Goal: Task Accomplishment & Management: Use online tool/utility

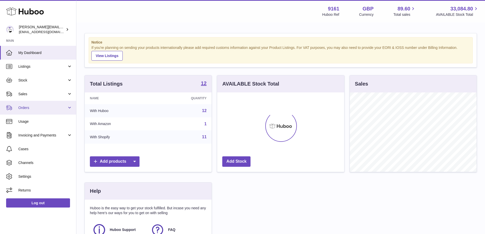
scroll to position [79, 128]
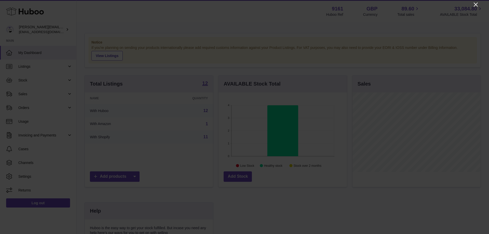
click at [478, 3] on icon "Close" at bounding box center [476, 5] width 6 height 6
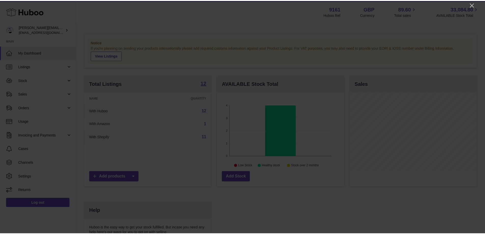
scroll to position [254661, 254614]
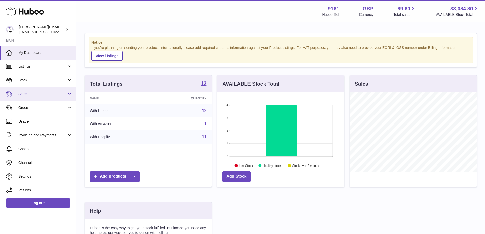
drag, startPoint x: 37, startPoint y: 96, endPoint x: 38, endPoint y: 100, distance: 5.0
click at [37, 95] on span "Sales" at bounding box center [42, 94] width 49 height 5
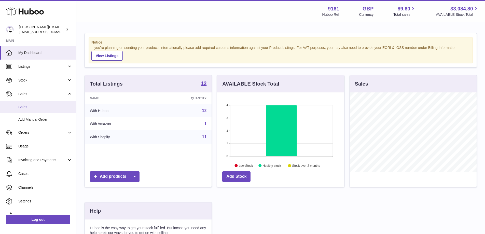
click at [37, 109] on span "Sales" at bounding box center [45, 107] width 54 height 5
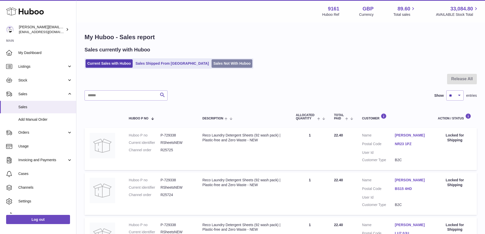
click at [212, 61] on link "Sales Not With Huboo" at bounding box center [232, 63] width 41 height 8
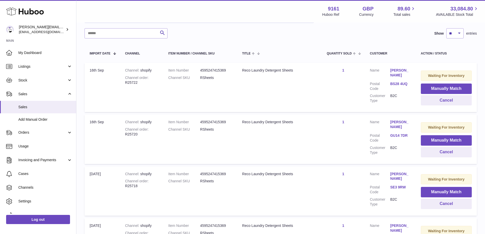
scroll to position [76, 0]
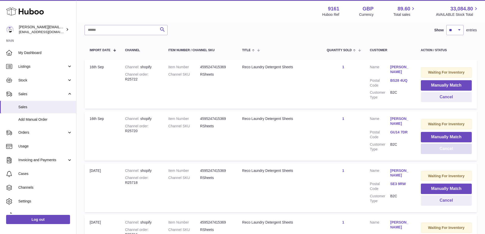
click at [440, 152] on button "Cancel" at bounding box center [446, 149] width 51 height 10
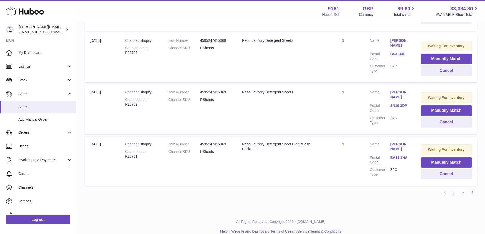
scroll to position [485, 0]
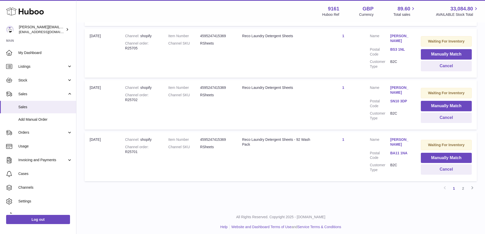
click at [467, 187] on link "2" at bounding box center [463, 188] width 9 height 9
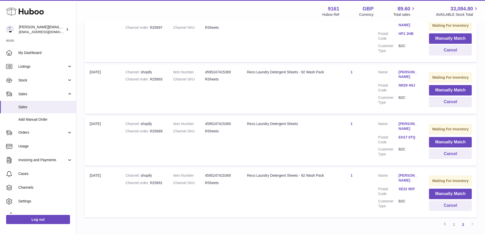
scroll to position [212, 0]
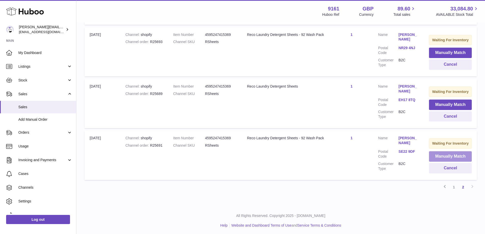
click at [432, 162] on button "Manually Match" at bounding box center [450, 156] width 43 height 10
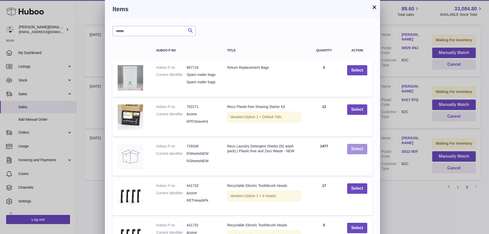
click at [356, 154] on button "Select" at bounding box center [357, 149] width 20 height 10
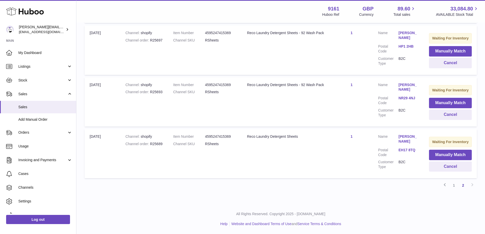
scroll to position [176, 0]
click at [438, 157] on button "Manually Match" at bounding box center [450, 155] width 43 height 10
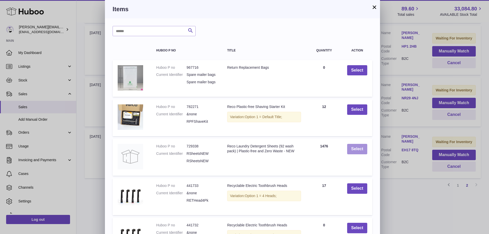
click at [361, 154] on button "Select" at bounding box center [357, 149] width 20 height 10
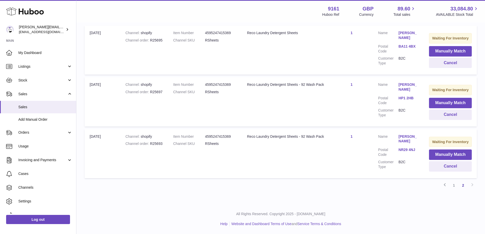
scroll to position [120, 0]
click at [429, 155] on button "Manually Match" at bounding box center [450, 155] width 43 height 10
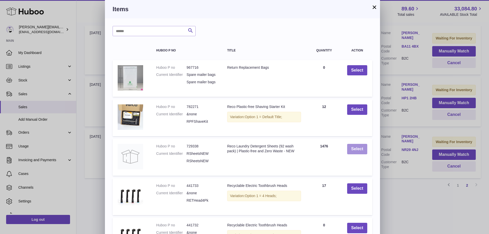
click at [366, 154] on button "Select" at bounding box center [357, 149] width 20 height 10
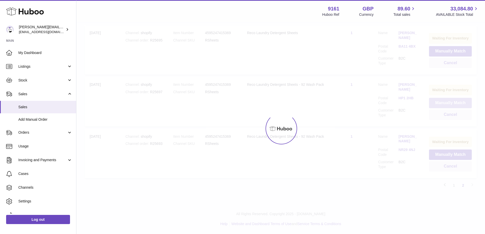
scroll to position [65, 0]
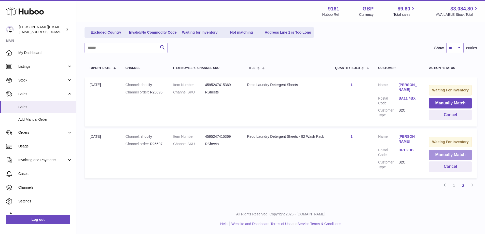
click at [433, 153] on button "Manually Match" at bounding box center [450, 155] width 43 height 10
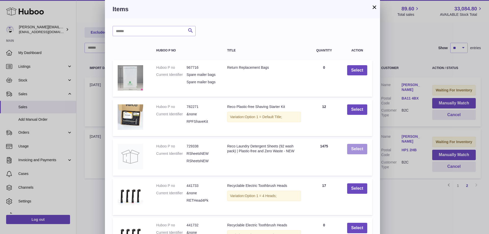
click at [364, 154] on button "Select" at bounding box center [357, 149] width 20 height 10
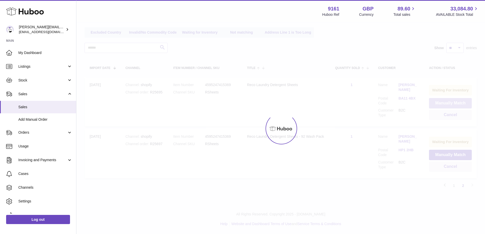
scroll to position [7, 0]
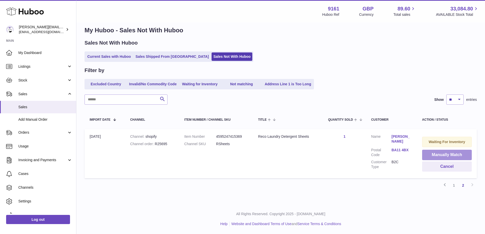
click at [427, 155] on button "Manually Match" at bounding box center [447, 155] width 50 height 10
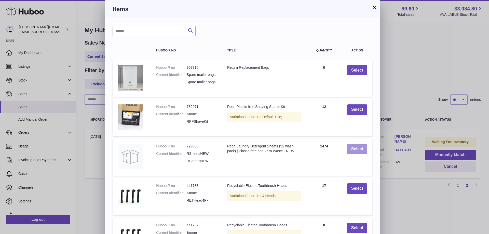
click at [357, 152] on button "Select" at bounding box center [357, 149] width 20 height 10
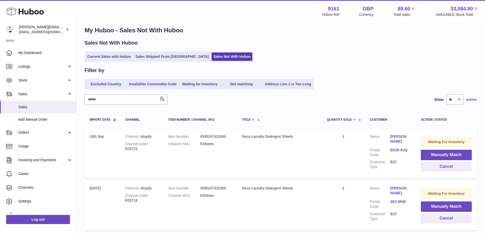
scroll to position [472, 0]
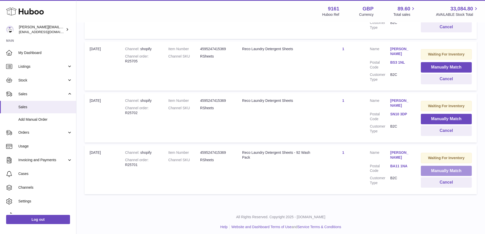
click at [426, 166] on button "Manually Match" at bounding box center [446, 171] width 51 height 10
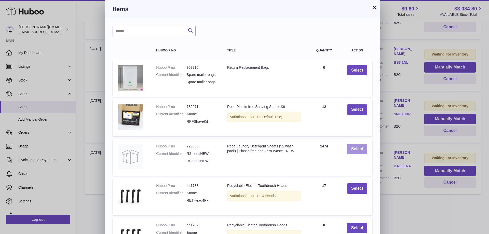
click at [347, 150] on button "Select" at bounding box center [357, 149] width 20 height 10
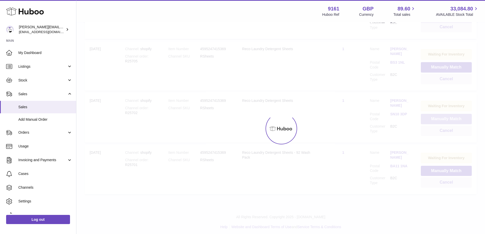
scroll to position [420, 0]
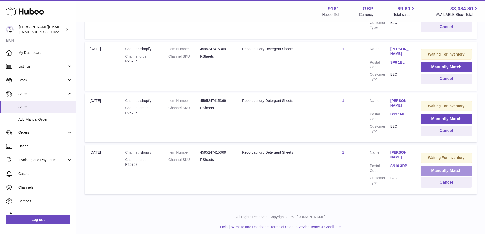
click at [424, 166] on button "Manually Match" at bounding box center [446, 171] width 51 height 10
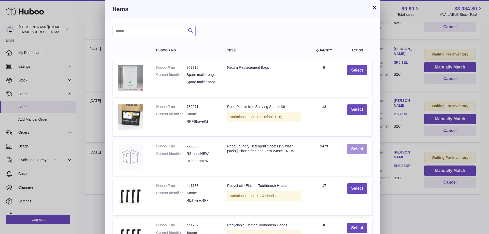
click at [365, 154] on button "Select" at bounding box center [357, 149] width 20 height 10
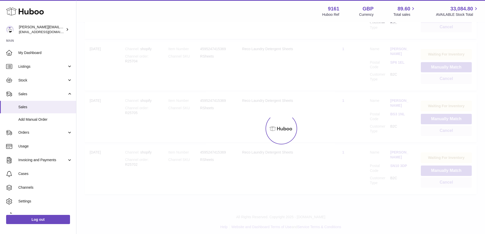
scroll to position [370, 0]
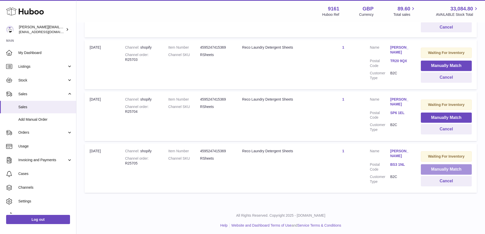
click at [421, 166] on button "Manually Match" at bounding box center [446, 169] width 51 height 10
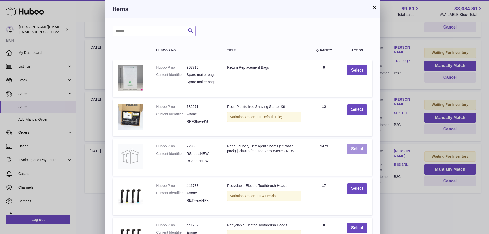
click at [355, 152] on button "Select" at bounding box center [357, 149] width 20 height 10
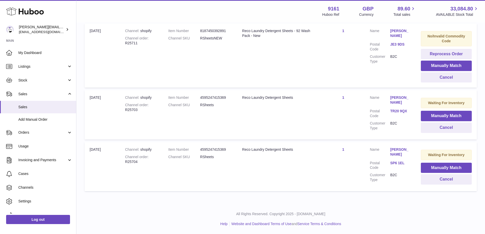
scroll to position [320, 0]
click at [423, 165] on button "Manually Match" at bounding box center [446, 168] width 51 height 10
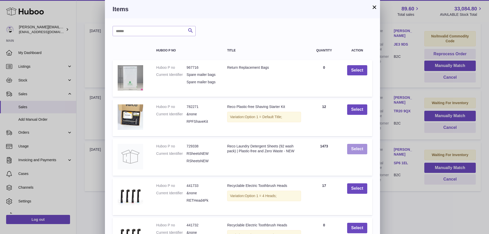
click at [362, 154] on button "Select" at bounding box center [357, 149] width 20 height 10
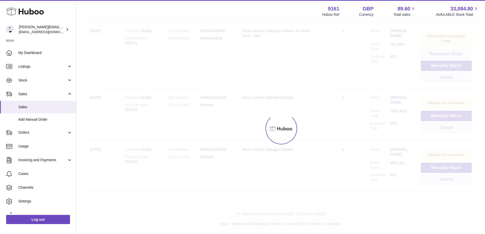
scroll to position [268, 0]
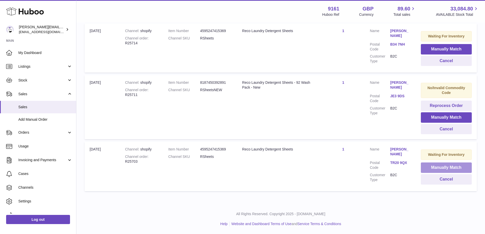
click at [426, 165] on button "Manually Match" at bounding box center [446, 168] width 51 height 10
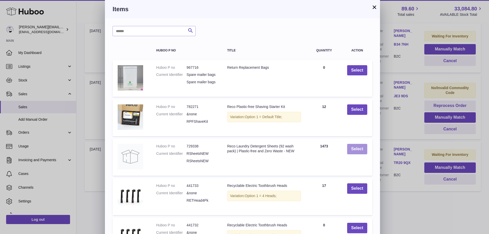
click at [359, 154] on button "Select" at bounding box center [357, 149] width 20 height 10
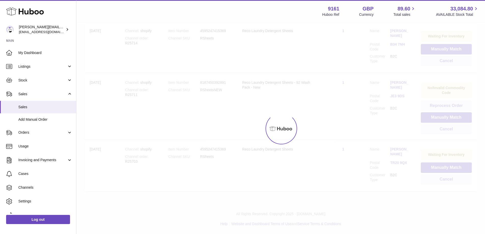
scroll to position [216, 0]
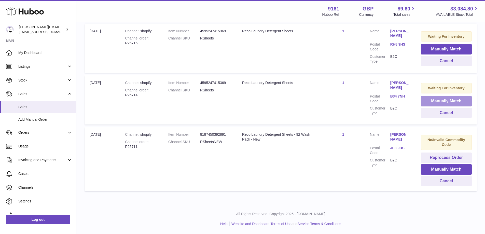
click at [437, 100] on button "Manually Match" at bounding box center [446, 101] width 51 height 10
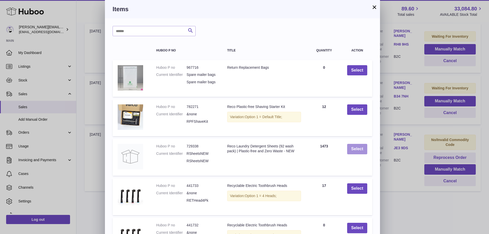
click at [349, 154] on button "Select" at bounding box center [357, 149] width 20 height 10
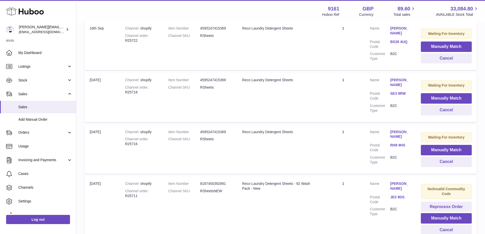
scroll to position [113, 0]
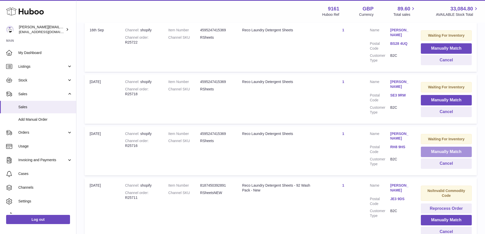
click at [421, 149] on button "Manually Match" at bounding box center [446, 152] width 51 height 10
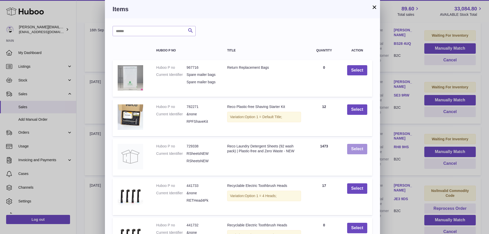
click at [359, 153] on button "Select" at bounding box center [357, 149] width 20 height 10
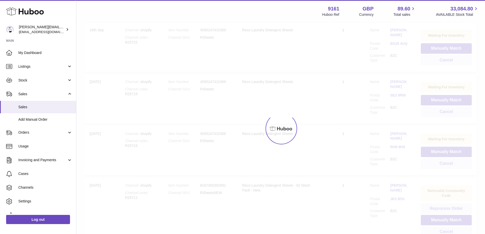
scroll to position [112, 0]
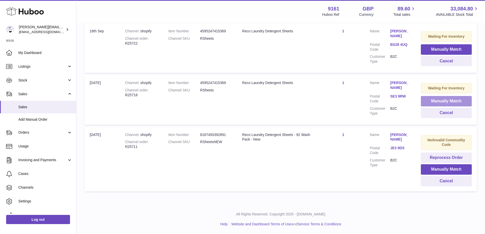
click at [430, 100] on button "Manually Match" at bounding box center [446, 101] width 51 height 10
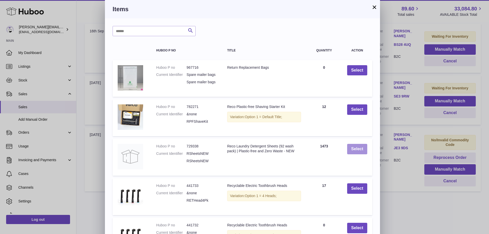
click at [355, 154] on button "Select" at bounding box center [357, 149] width 20 height 10
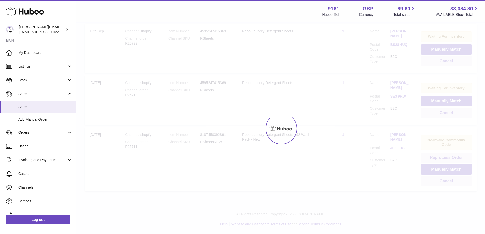
scroll to position [61, 0]
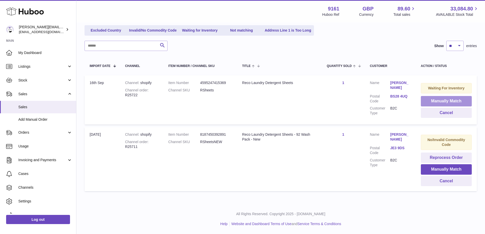
click at [421, 99] on button "Manually Match" at bounding box center [446, 101] width 51 height 10
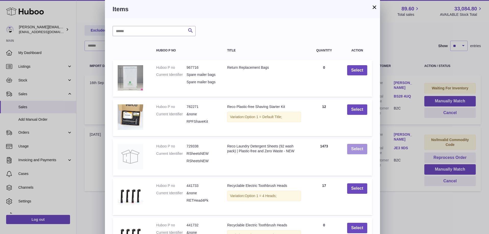
click at [350, 152] on button "Select" at bounding box center [357, 149] width 20 height 10
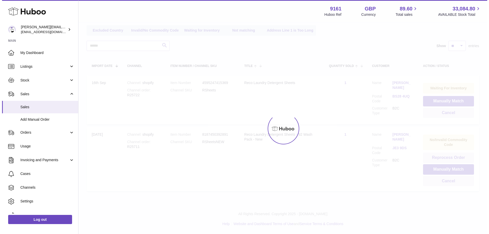
scroll to position [9, 0]
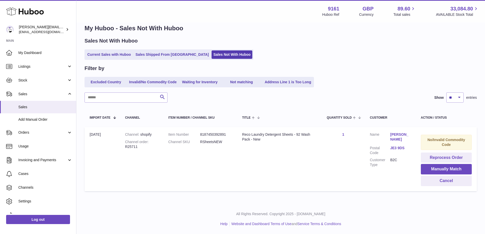
click at [395, 146] on link "JE3 9DS" at bounding box center [401, 148] width 20 height 5
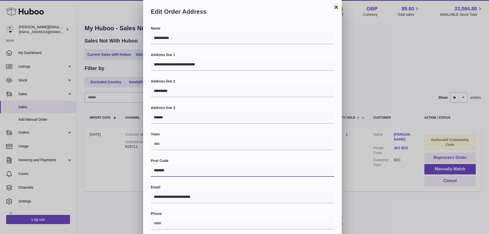
drag, startPoint x: 183, startPoint y: 174, endPoint x: 136, endPoint y: 174, distance: 46.4
click at [136, 174] on div "**********" at bounding box center [244, 153] width 489 height 306
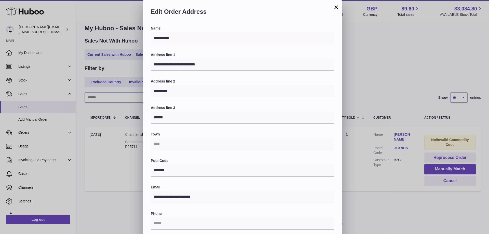
click at [129, 38] on div "**********" at bounding box center [244, 153] width 489 height 306
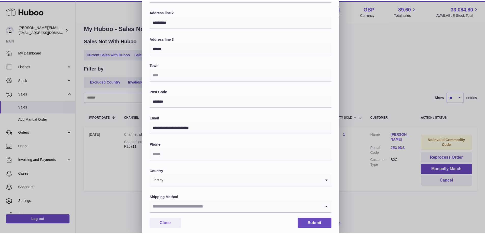
scroll to position [72, 0]
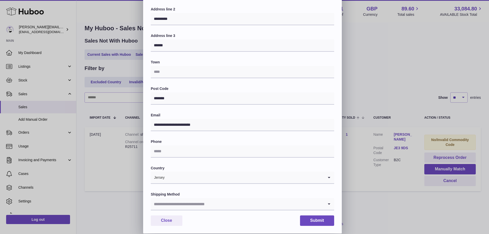
click at [410, 68] on div "**********" at bounding box center [244, 81] width 489 height 306
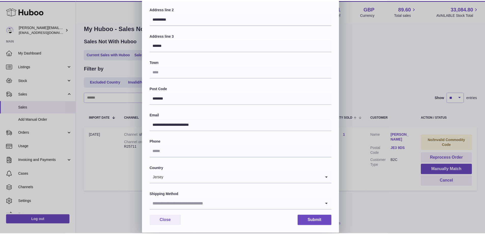
scroll to position [0, 0]
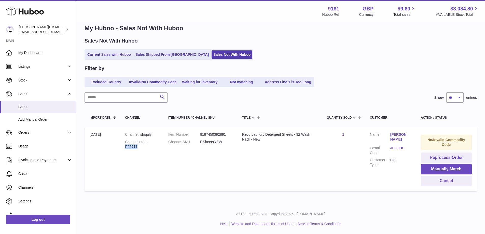
drag, startPoint x: 124, startPoint y: 146, endPoint x: 149, endPoint y: 146, distance: 25.2
click at [149, 146] on td "Channel shopify Channel order R25711" at bounding box center [141, 159] width 43 height 64
copy div "R25711"
click at [109, 62] on div "My Huboo - Sales Not With Huboo Sales Not With Huboo Current Sales with Huboo S…" at bounding box center [280, 109] width 409 height 190
click at [109, 52] on link "Current Sales with Huboo" at bounding box center [109, 54] width 47 height 8
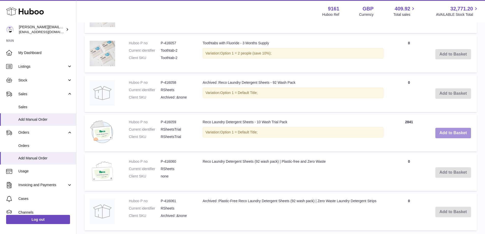
scroll to position [398, 0]
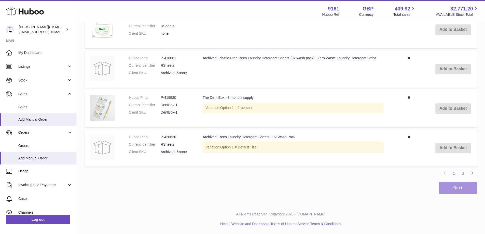
click at [454, 187] on button "Next" at bounding box center [458, 188] width 38 height 12
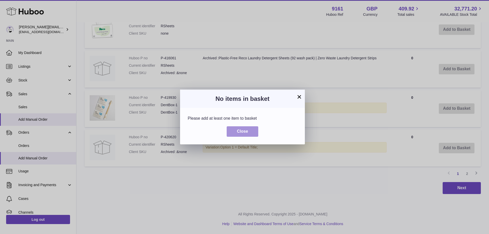
click at [251, 133] on button "Close" at bounding box center [243, 131] width 32 height 10
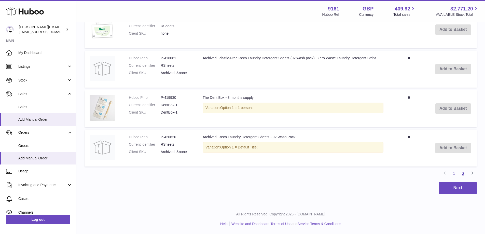
click at [462, 174] on link "2" at bounding box center [463, 173] width 9 height 9
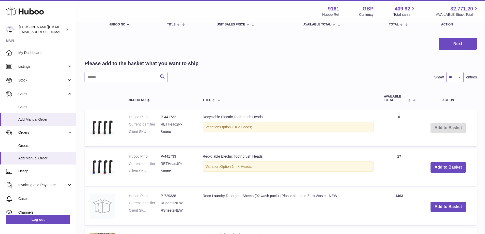
scroll to position [150, 0]
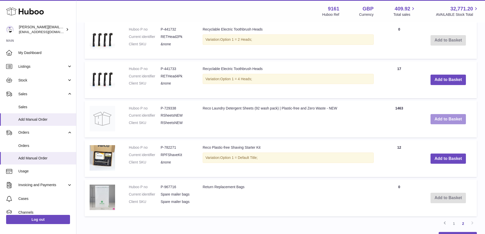
click at [445, 119] on button "Add to Basket" at bounding box center [449, 119] width 36 height 10
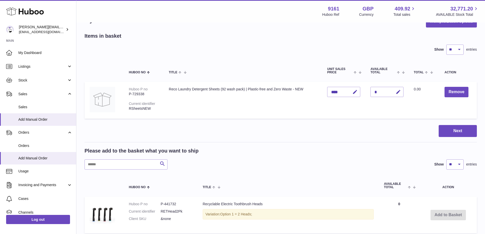
scroll to position [14, 0]
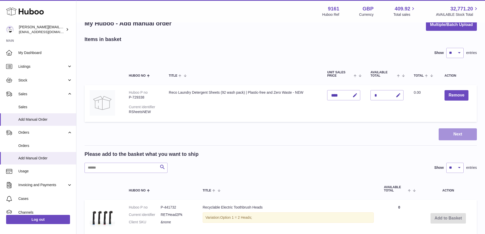
click at [449, 139] on button "Next" at bounding box center [458, 134] width 38 height 12
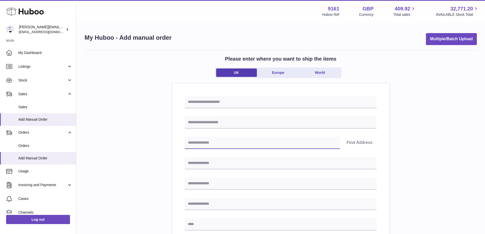
click at [229, 143] on input "text" at bounding box center [262, 143] width 155 height 12
paste input "*******"
type input "*******"
click at [349, 144] on button "Find Address" at bounding box center [360, 143] width 34 height 12
click at [245, 159] on select "**********" at bounding box center [281, 159] width 192 height 12
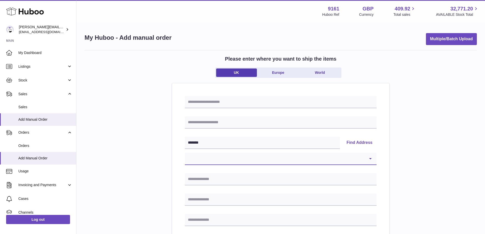
select select "*"
click at [185, 153] on select "**********" at bounding box center [281, 159] width 192 height 12
type input "**********"
type input "******"
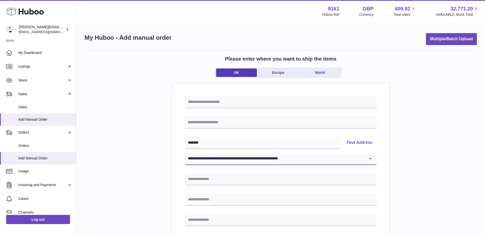
type input "*******"
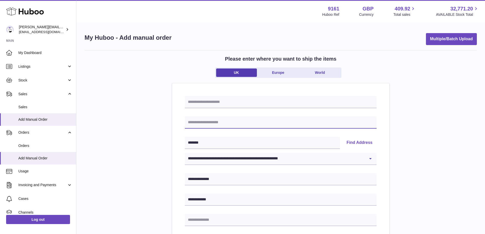
click at [220, 123] on input "text" at bounding box center [281, 122] width 192 height 12
paste input "**********"
type input "**********"
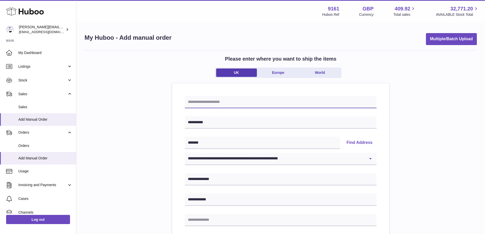
click at [209, 103] on input "text" at bounding box center [281, 102] width 192 height 12
click at [194, 99] on input "text" at bounding box center [281, 102] width 192 height 12
paste input "******"
type input "********"
click at [153, 138] on div "**********" at bounding box center [281, 235] width 393 height 371
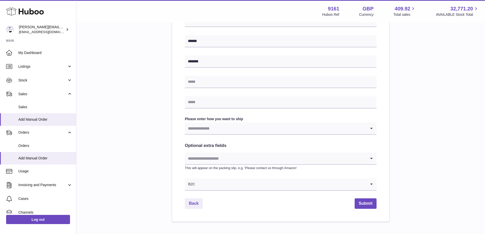
scroll to position [204, 0]
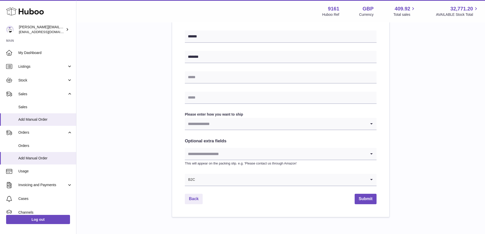
click at [227, 128] on input "Search for option" at bounding box center [276, 124] width 182 height 12
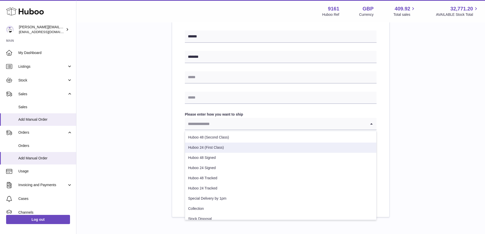
click at [226, 146] on li "Huboo 24 (First Class)" at bounding box center [280, 148] width 191 height 10
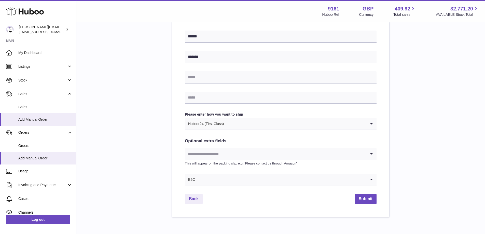
click at [312, 155] on input "Search for option" at bounding box center [276, 154] width 182 height 12
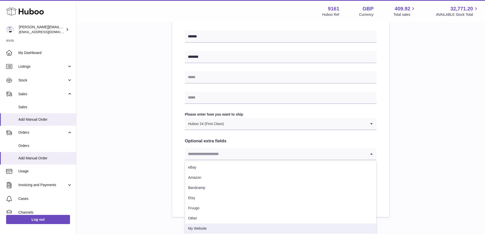
click at [286, 234] on li "My Website" at bounding box center [280, 229] width 191 height 10
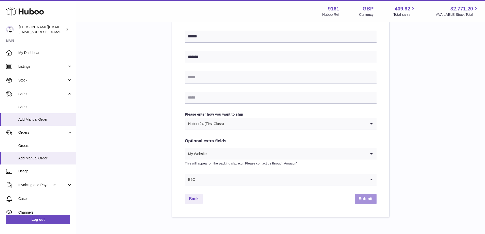
click at [360, 199] on button "Submit" at bounding box center [366, 199] width 22 height 10
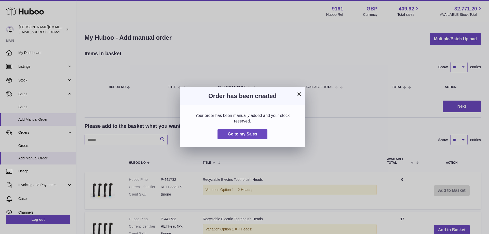
click at [297, 93] on button "×" at bounding box center [299, 94] width 6 height 6
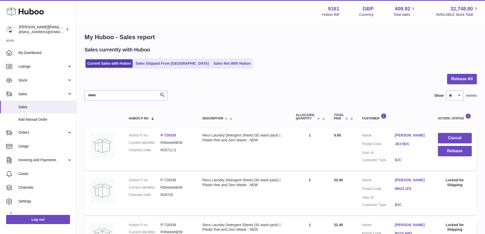
click at [211, 58] on ul "Current Sales with Huboo Sales Shipped From [GEOGRAPHIC_DATA] Sales Not With Hu…" at bounding box center [169, 63] width 169 height 10
click at [212, 62] on link "Sales Not With Huboo" at bounding box center [232, 63] width 41 height 8
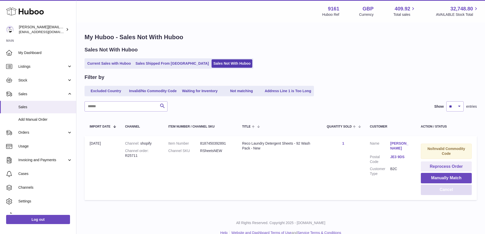
click at [460, 189] on button "Cancel" at bounding box center [446, 190] width 51 height 10
